Goal: Task Accomplishment & Management: Manage account settings

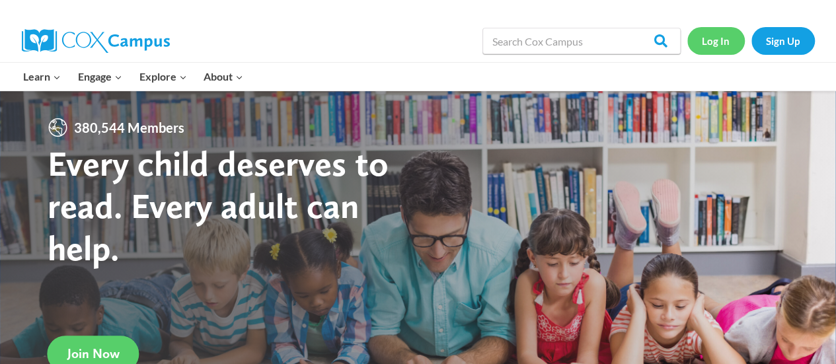
click at [703, 34] on link "Log In" at bounding box center [715, 40] width 57 height 27
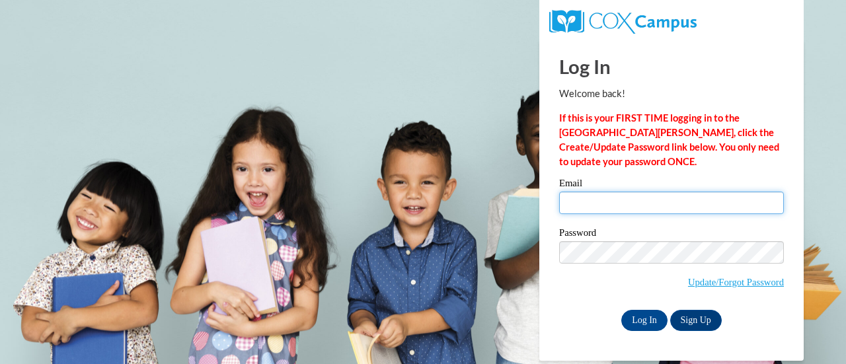
click at [663, 211] on input "Email" at bounding box center [671, 203] width 225 height 22
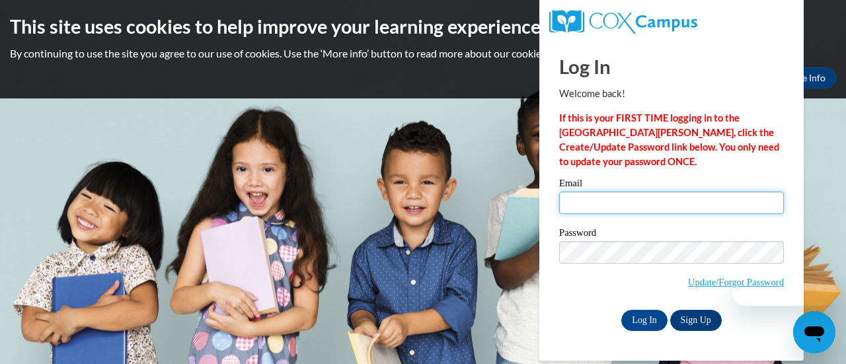
type input "phillip.goss@rusd.org"
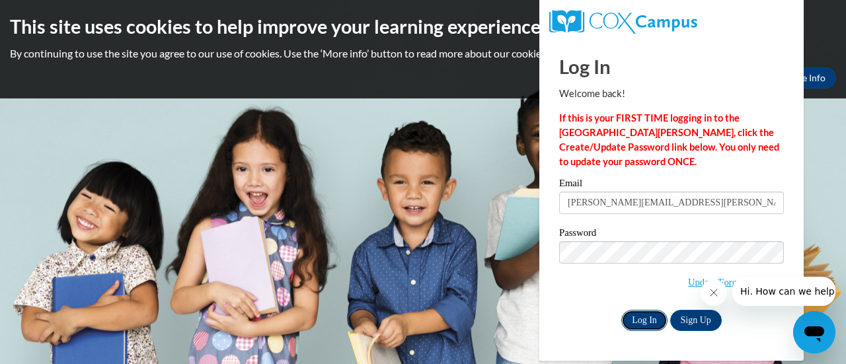
click at [640, 317] on input "Log In" at bounding box center [644, 320] width 46 height 21
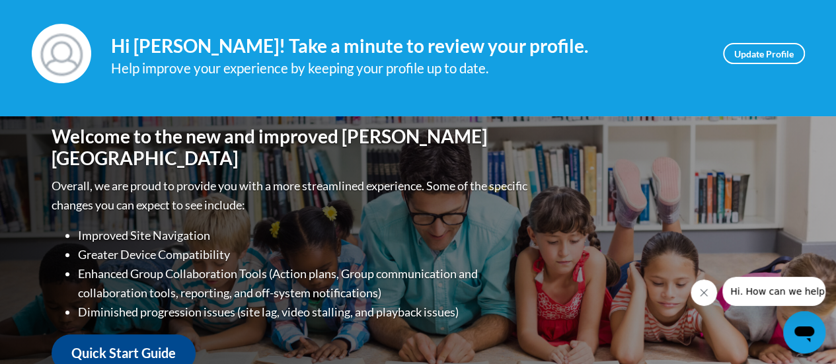
scroll to position [182, 0]
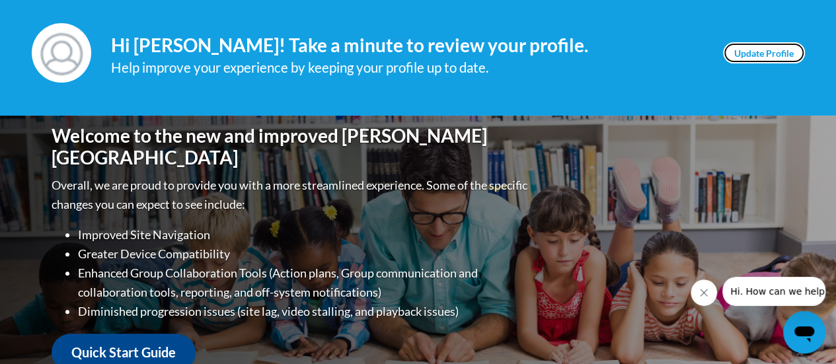
click at [752, 52] on link "Update Profile" at bounding box center [764, 52] width 82 height 21
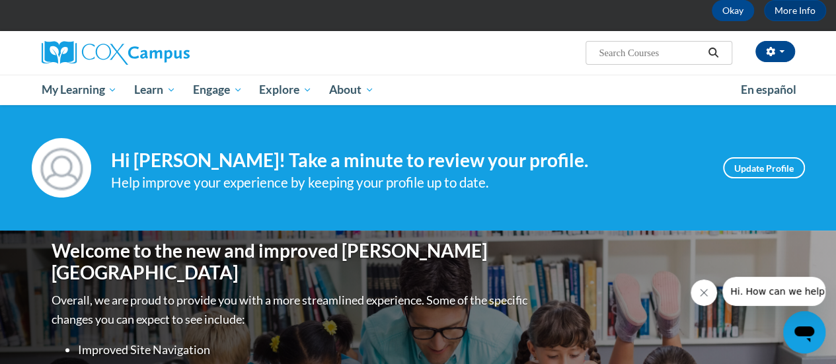
scroll to position [0, 0]
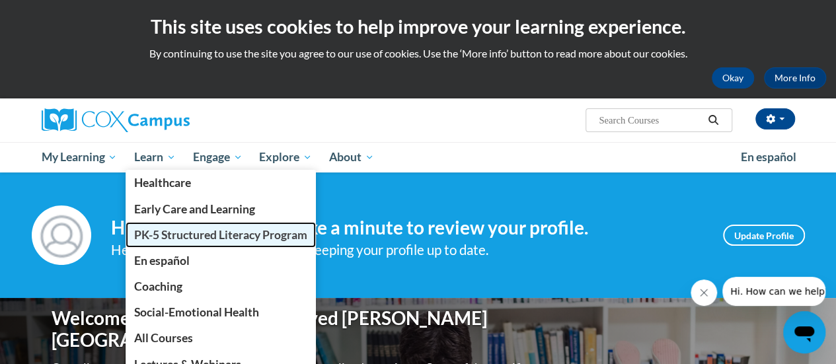
click at [188, 236] on span "PK-5 Structured Literacy Program" at bounding box center [220, 235] width 173 height 14
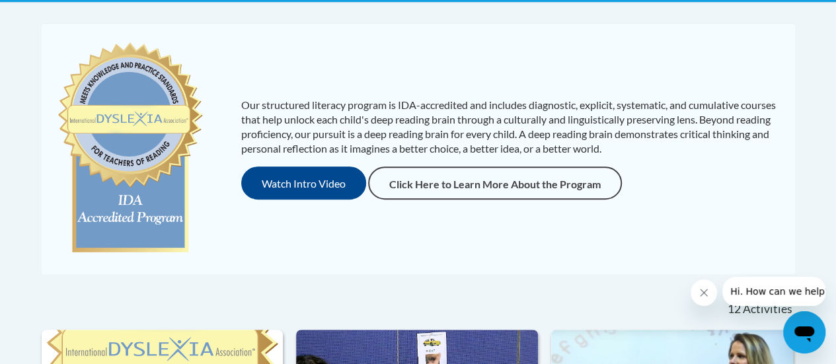
scroll to position [272, 0]
